Goal: Task Accomplishment & Management: Manage account settings

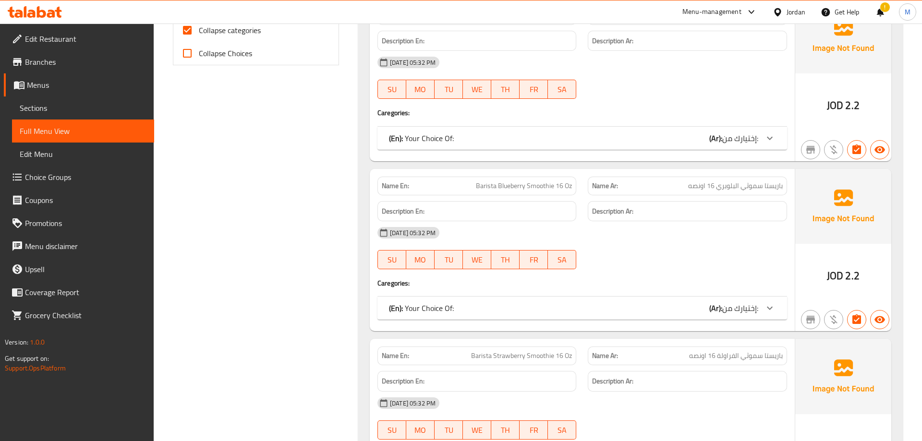
scroll to position [490, 0]
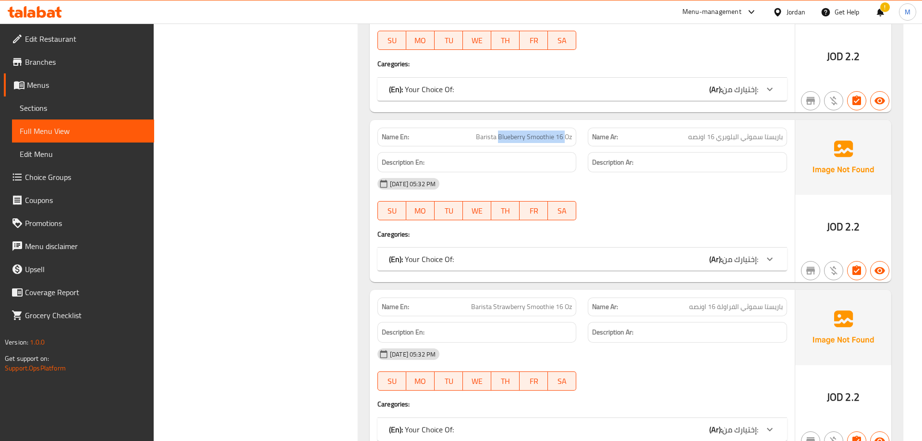
drag, startPoint x: 499, startPoint y: 140, endPoint x: 564, endPoint y: 139, distance: 65.8
click at [564, 139] on span "Barista Blueberry Smoothie 16 Oz" at bounding box center [524, 137] width 96 height 10
click at [597, 259] on div "(En): Your Choice Of: (Ar): إختيارك من:" at bounding box center [573, 260] width 369 height 12
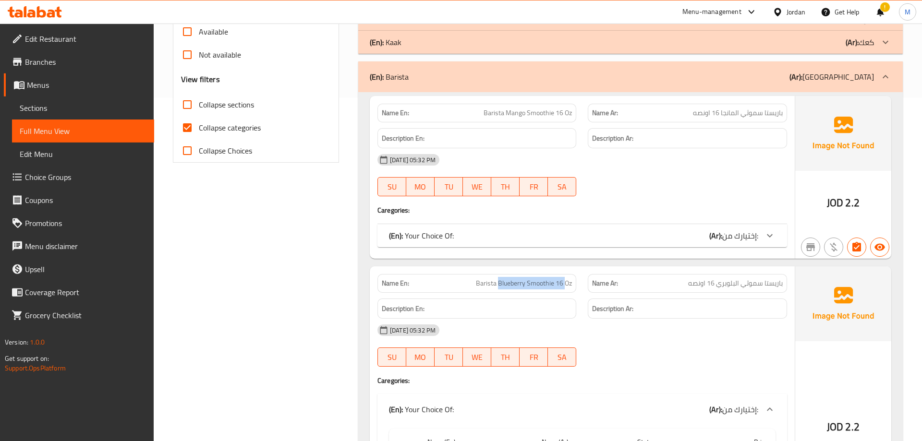
scroll to position [343, 0]
click at [640, 235] on div "(En): Your Choice Of: (Ar): إختيارك من:" at bounding box center [573, 237] width 369 height 12
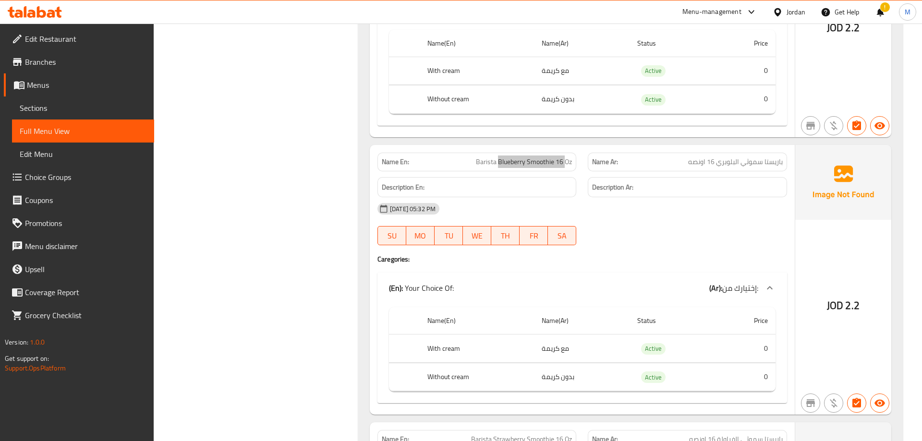
scroll to position [637, 0]
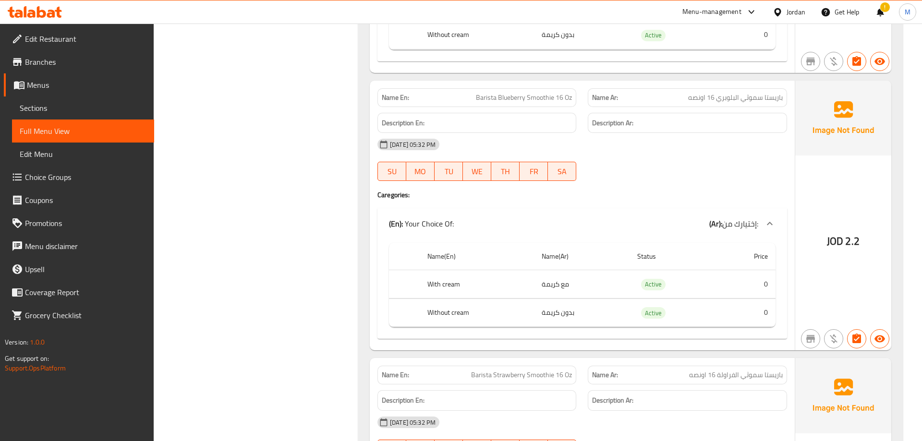
click at [551, 107] on div "Description En:" at bounding box center [477, 123] width 210 height 32
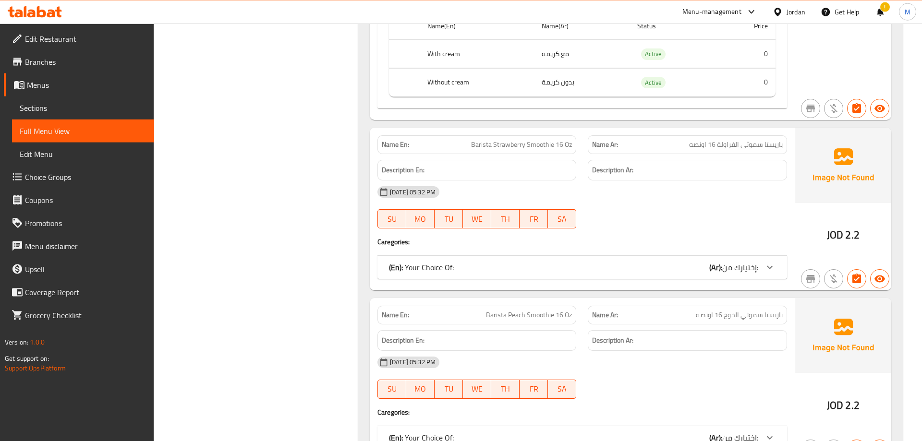
scroll to position [882, 0]
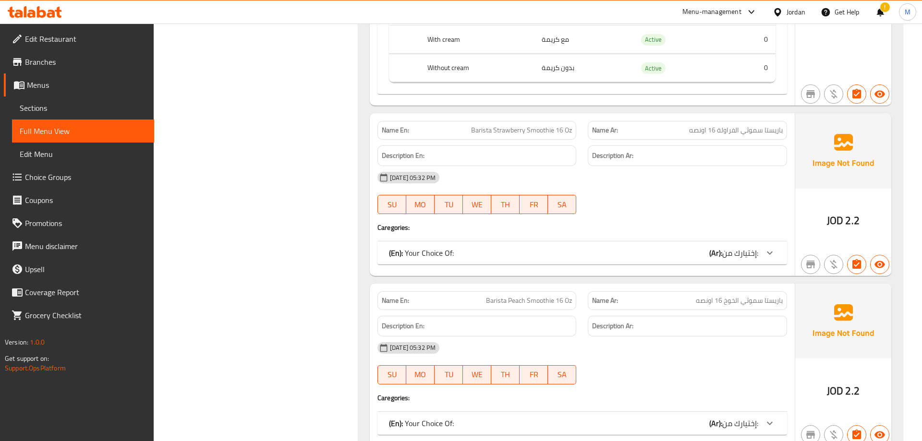
click at [770, 254] on icon at bounding box center [770, 253] width 6 height 3
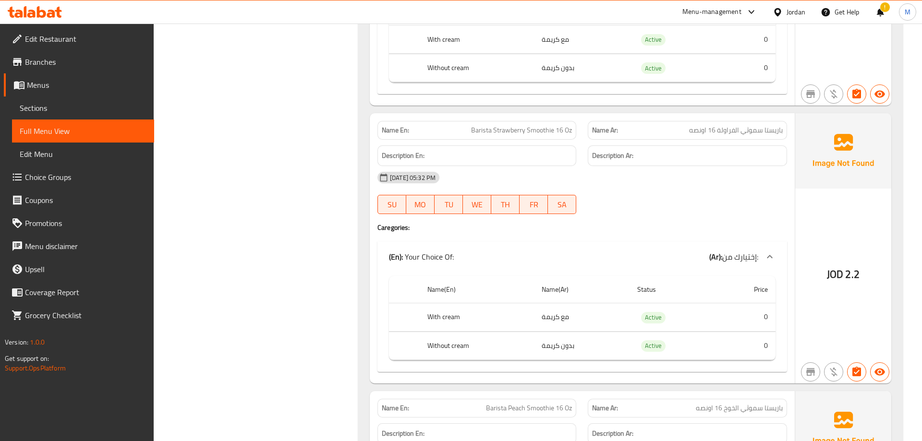
scroll to position [1127, 0]
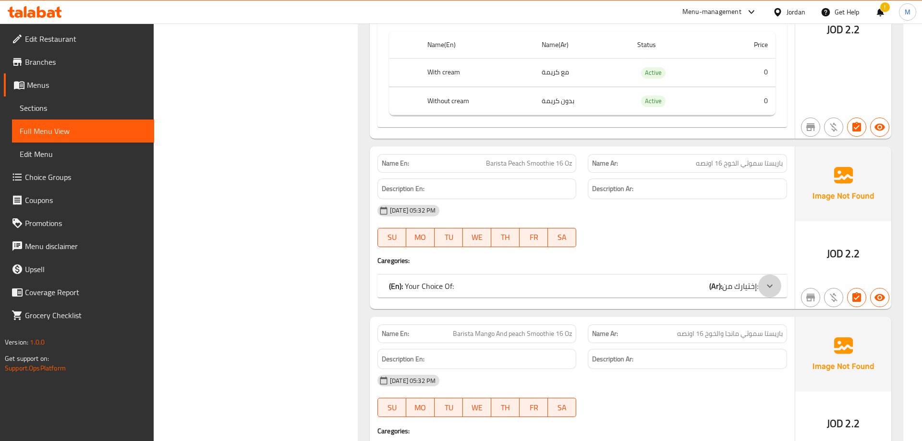
click at [777, 284] on div at bounding box center [770, 286] width 23 height 23
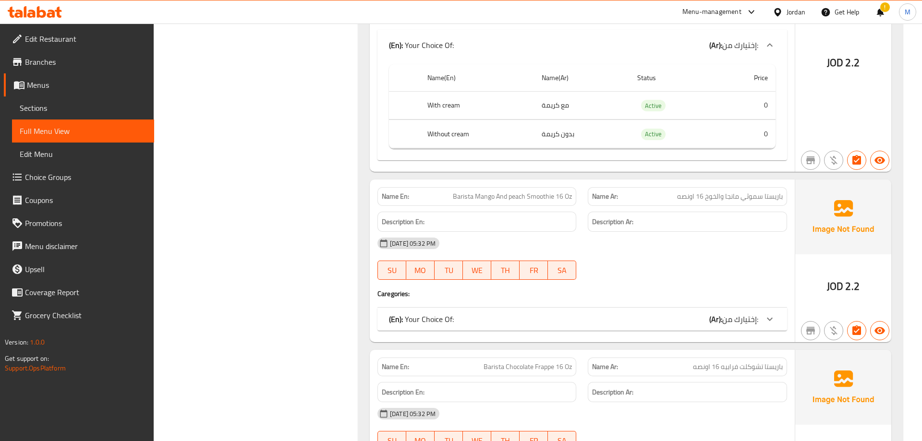
click at [767, 316] on icon at bounding box center [770, 320] width 12 height 12
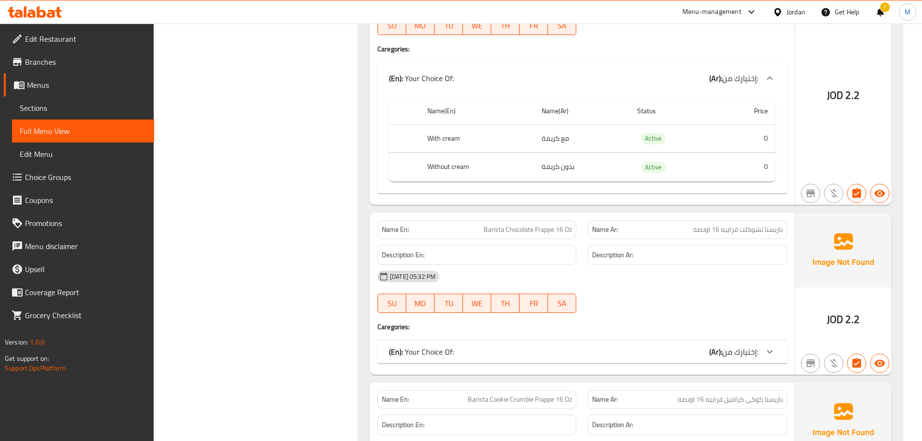
scroll to position [1715, 0]
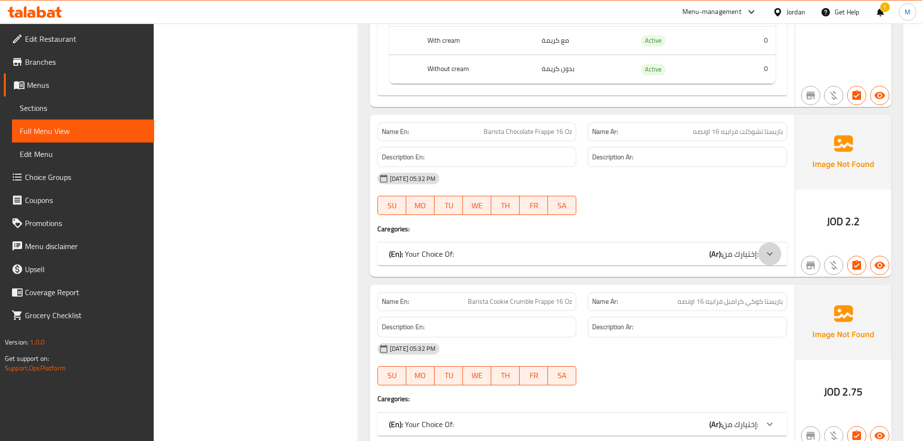
click at [773, 255] on icon at bounding box center [770, 254] width 12 height 12
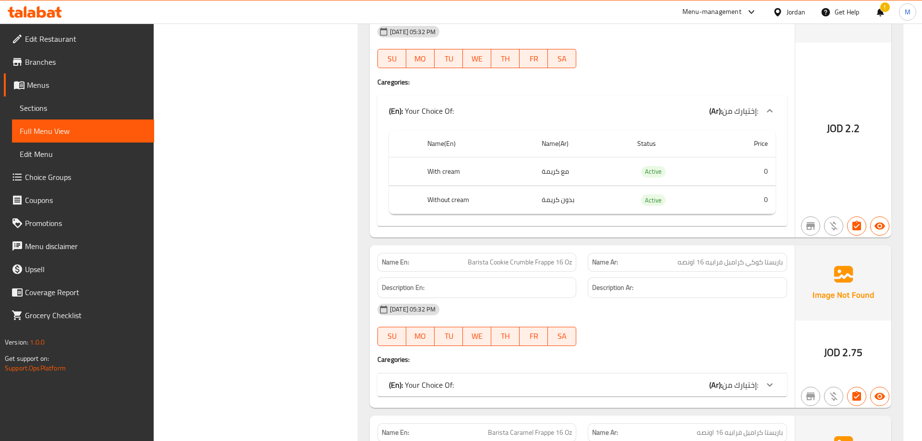
scroll to position [2009, 0]
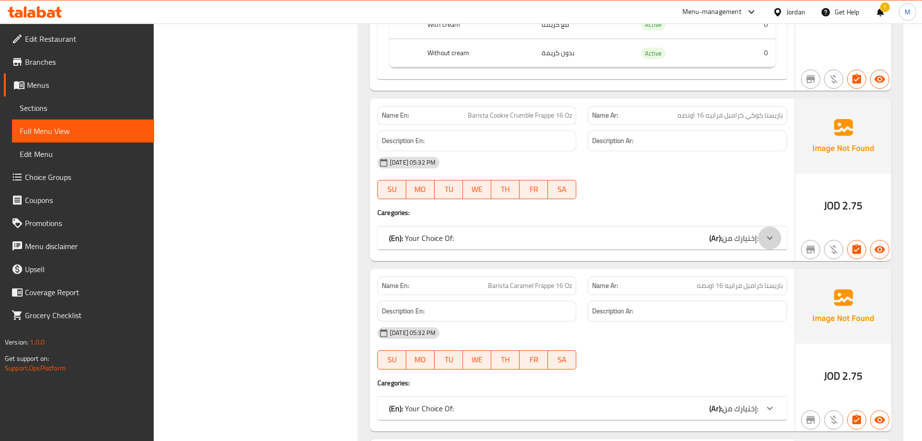
click at [770, 231] on div at bounding box center [770, 238] width 23 height 23
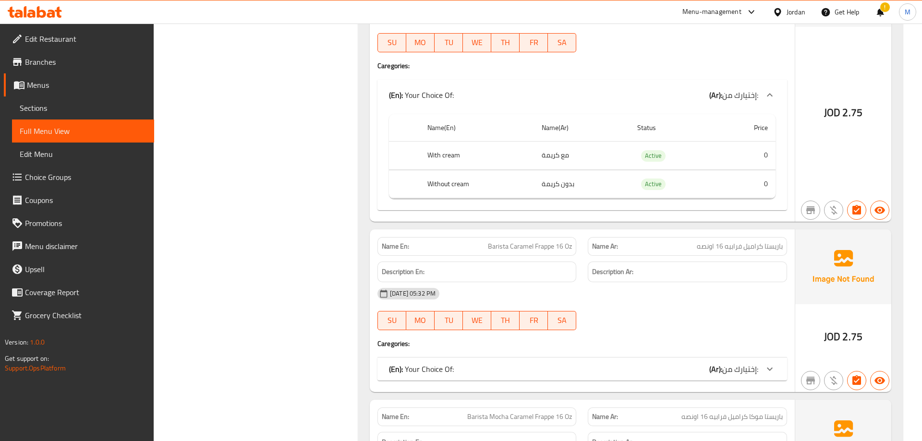
scroll to position [2205, 0]
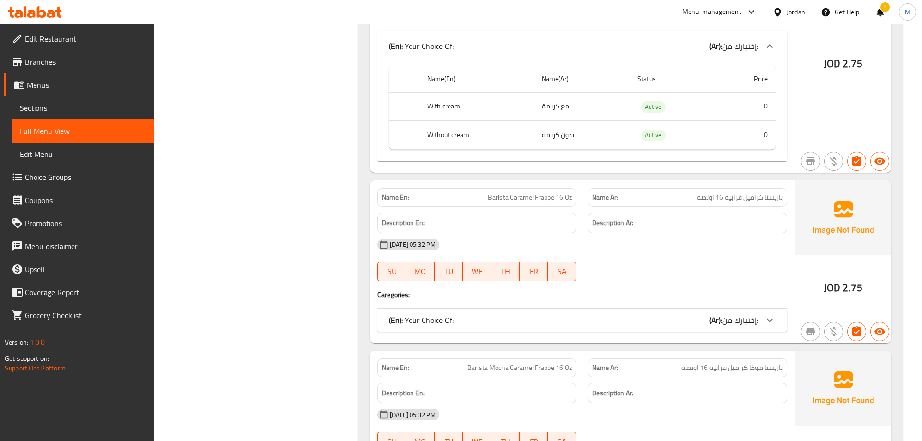
click at [770, 319] on icon at bounding box center [770, 320] width 6 height 3
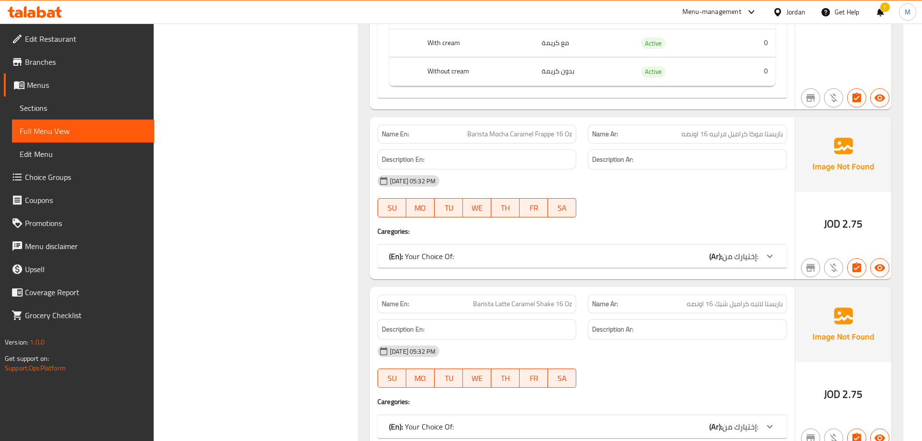
scroll to position [2548, 0]
click at [770, 253] on icon at bounding box center [770, 255] width 12 height 12
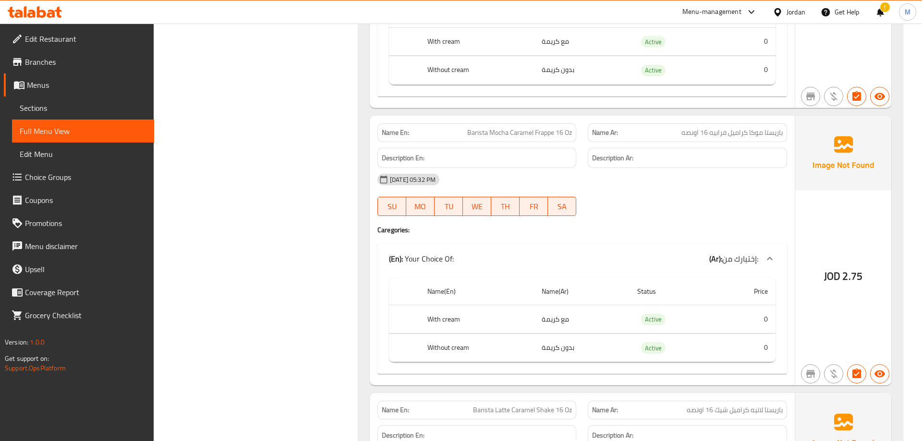
scroll to position [2744, 0]
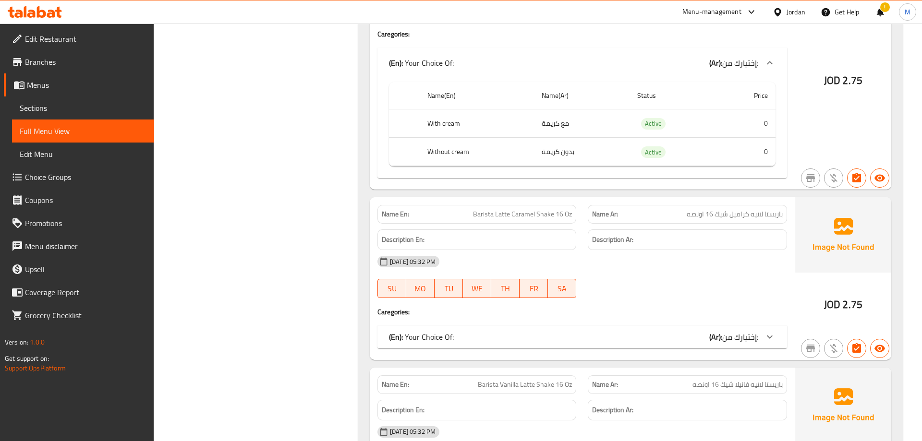
click at [772, 333] on icon at bounding box center [770, 337] width 12 height 12
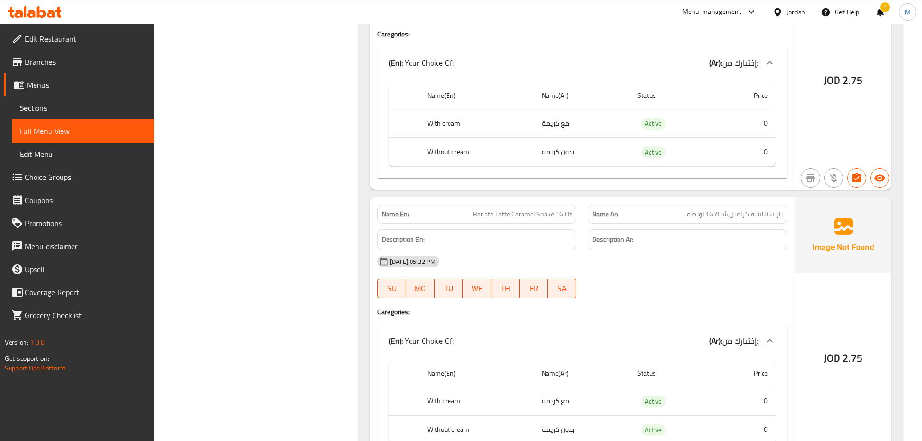
scroll to position [3038, 0]
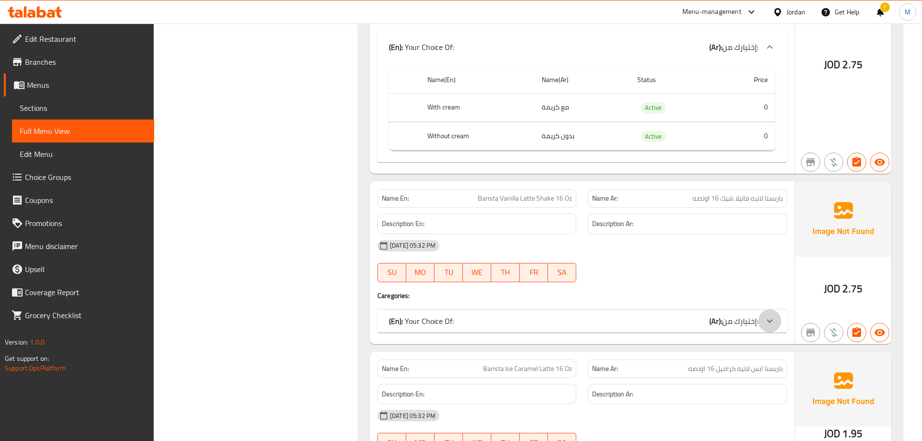
click at [770, 320] on icon at bounding box center [770, 321] width 6 height 3
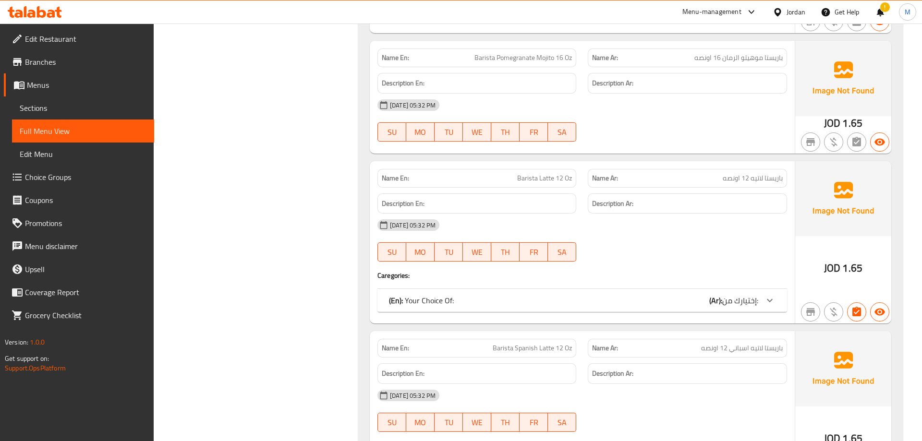
scroll to position [4312, 0]
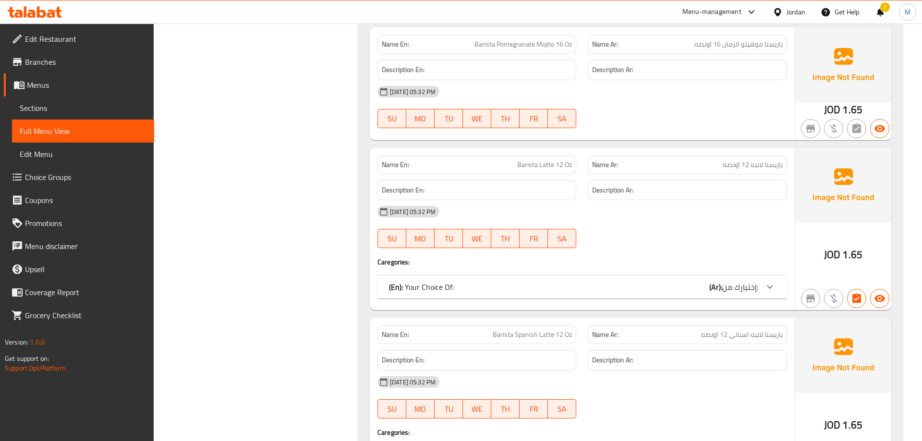
click at [766, 284] on icon at bounding box center [770, 288] width 12 height 12
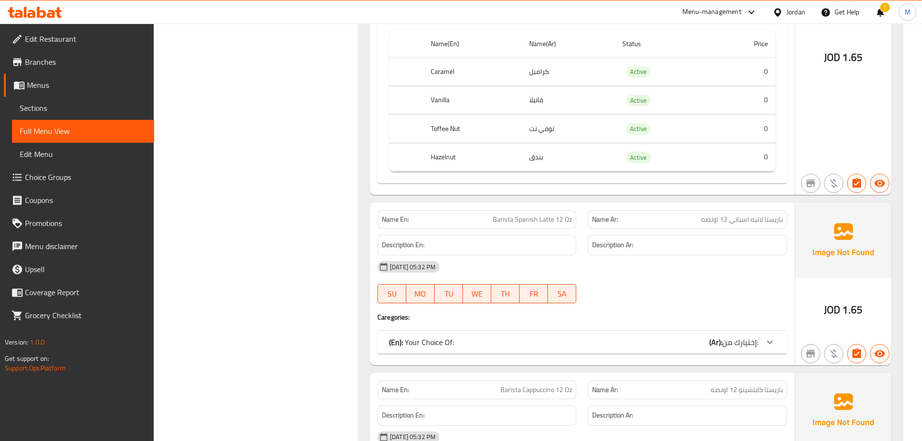
scroll to position [4655, 0]
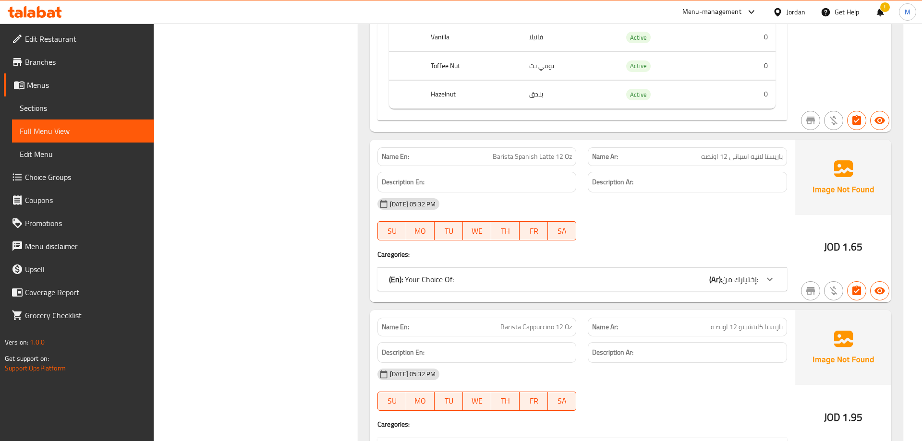
click at [775, 278] on icon at bounding box center [770, 280] width 12 height 12
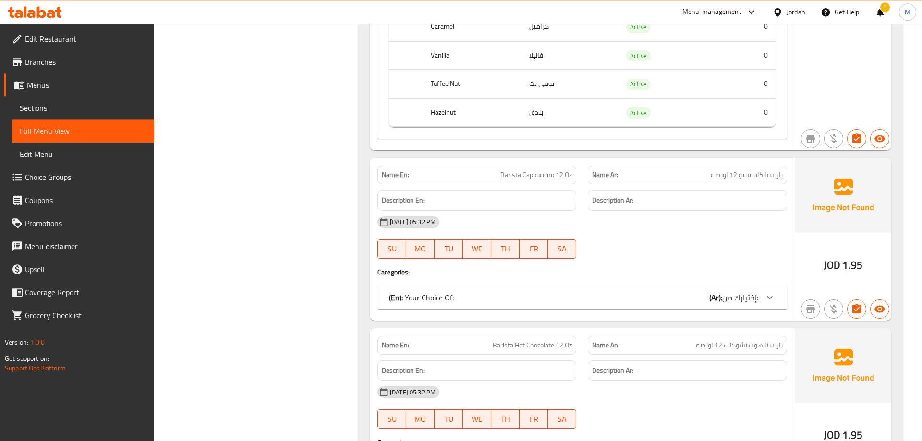
scroll to position [4998, 0]
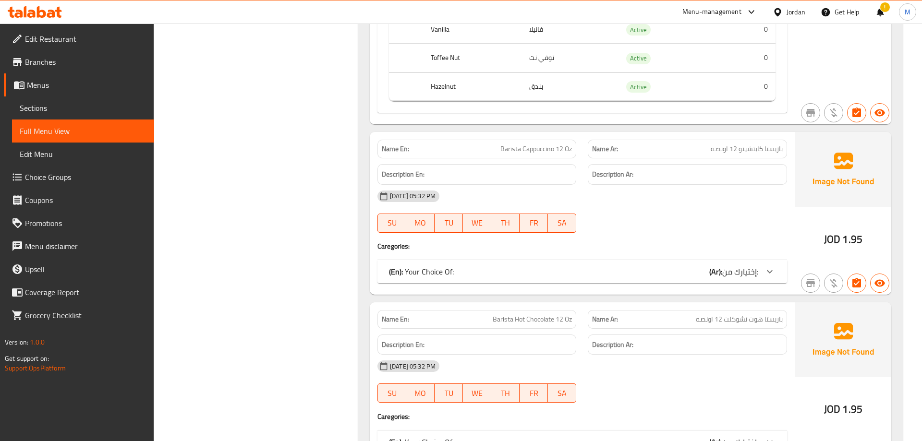
click at [770, 268] on icon at bounding box center [770, 272] width 12 height 12
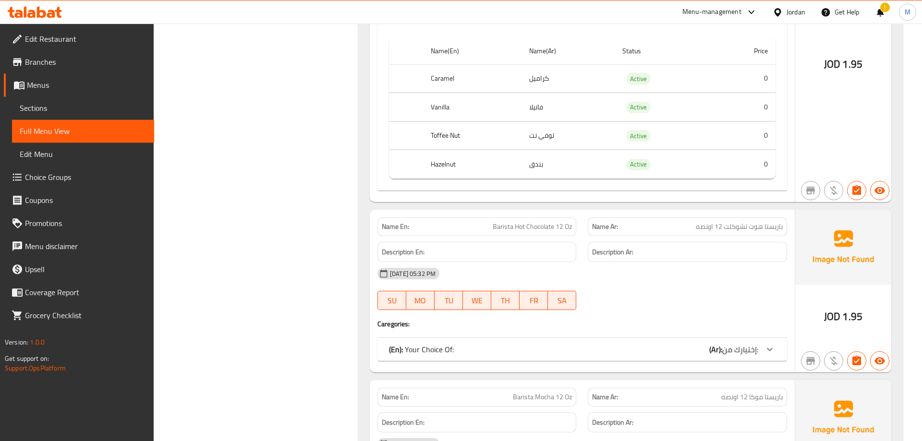
scroll to position [5292, 0]
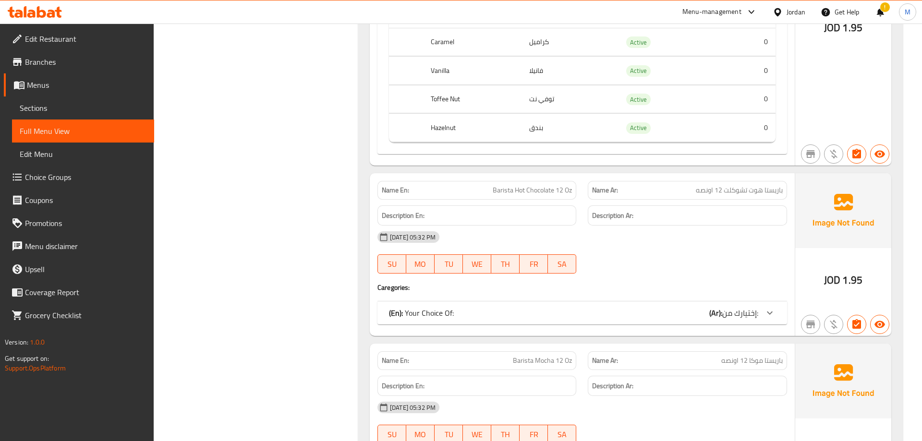
click at [767, 296] on div "Name En: Barista Hot Chocolate 12 Oz Name Ar: باريستا هوت تشوكلت 12 اونصه Descr…" at bounding box center [582, 254] width 425 height 163
click at [774, 307] on icon at bounding box center [770, 313] width 12 height 12
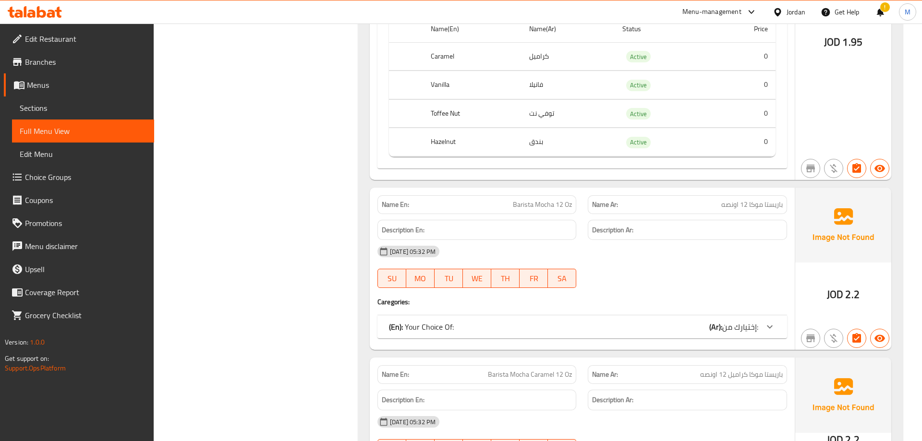
scroll to position [5635, 0]
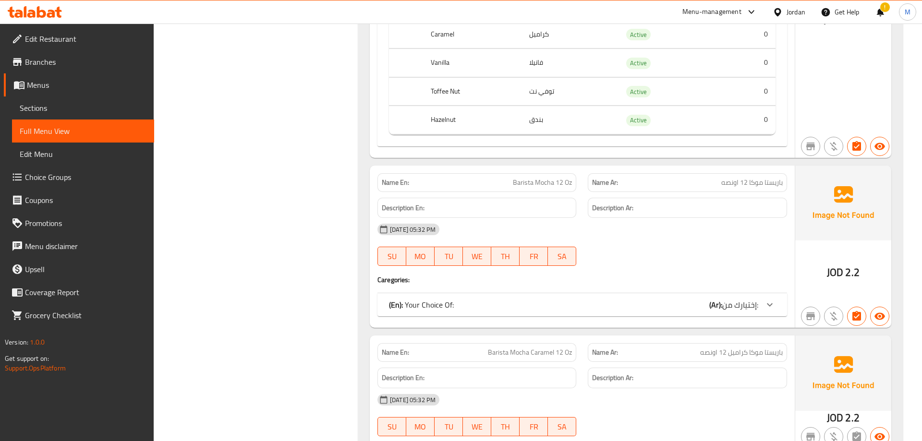
click at [771, 299] on icon at bounding box center [770, 305] width 12 height 12
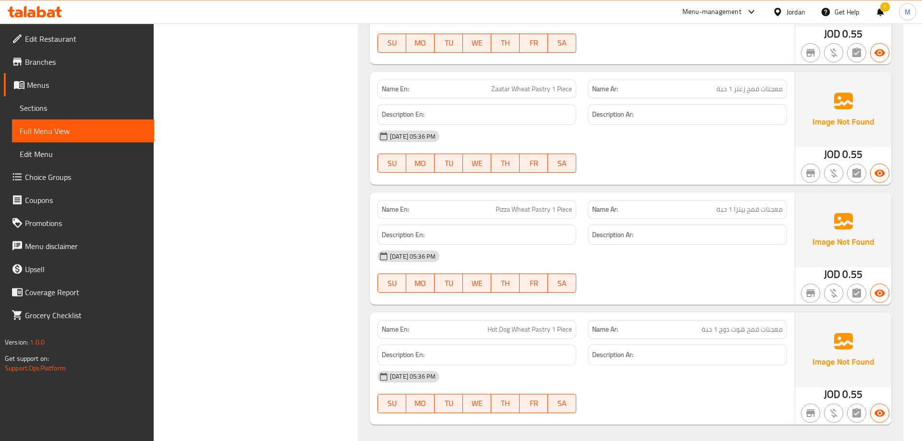
scroll to position [7270, 0]
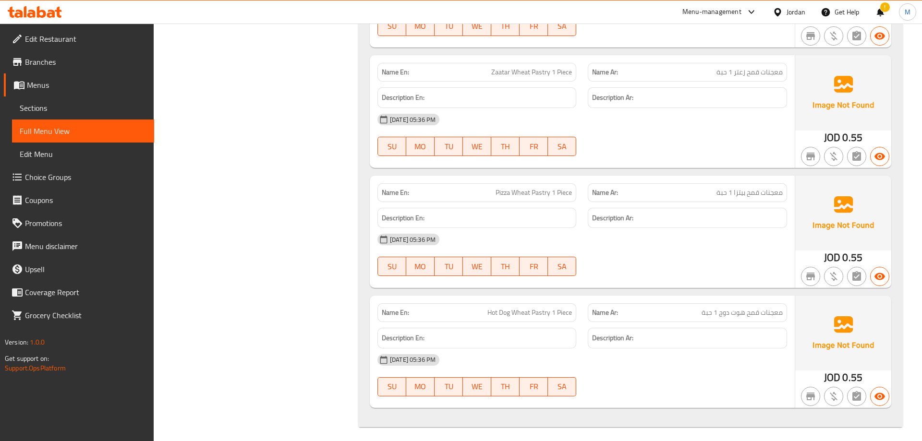
click at [700, 308] on p "Name Ar: معجنات قمح هوت دوج 1 حبة" at bounding box center [687, 313] width 190 height 10
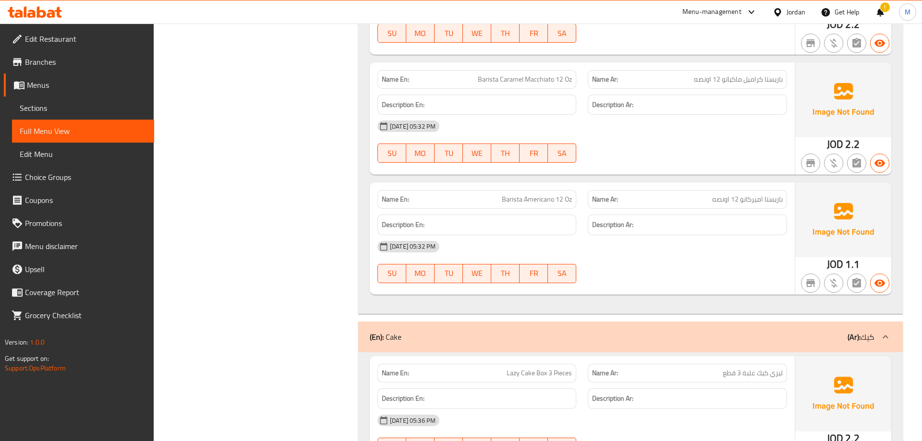
scroll to position [6192, 0]
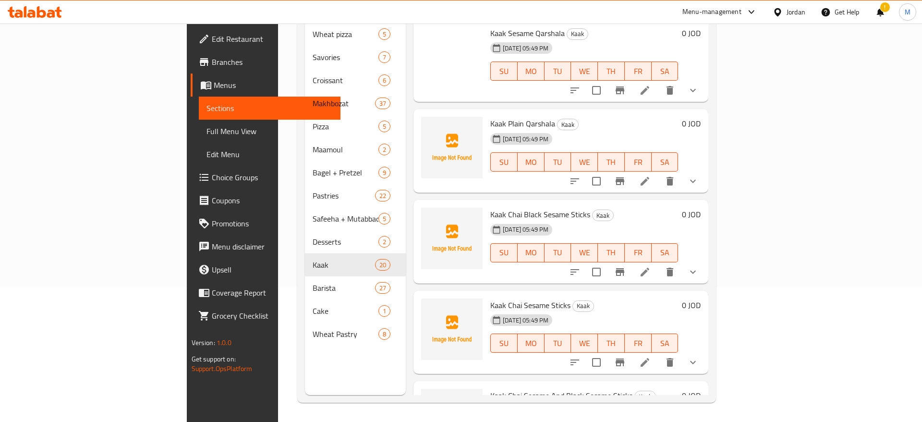
scroll to position [150, 0]
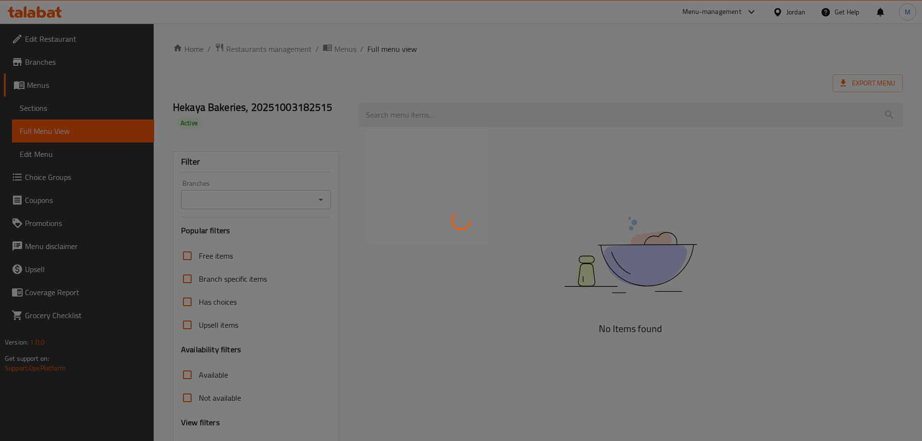
click at [420, 242] on div at bounding box center [461, 220] width 922 height 441
